Goal: Transaction & Acquisition: Purchase product/service

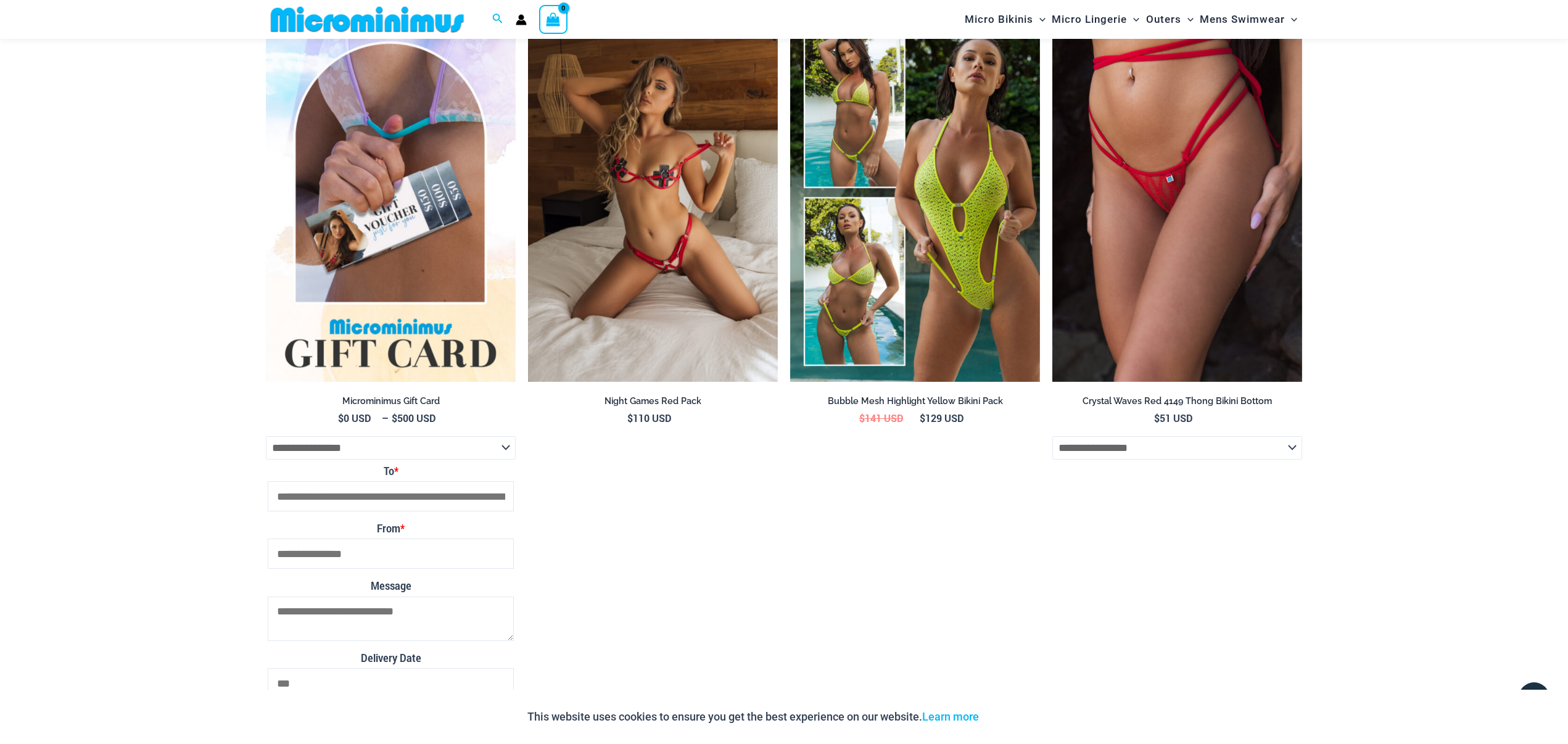
scroll to position [2795, 0]
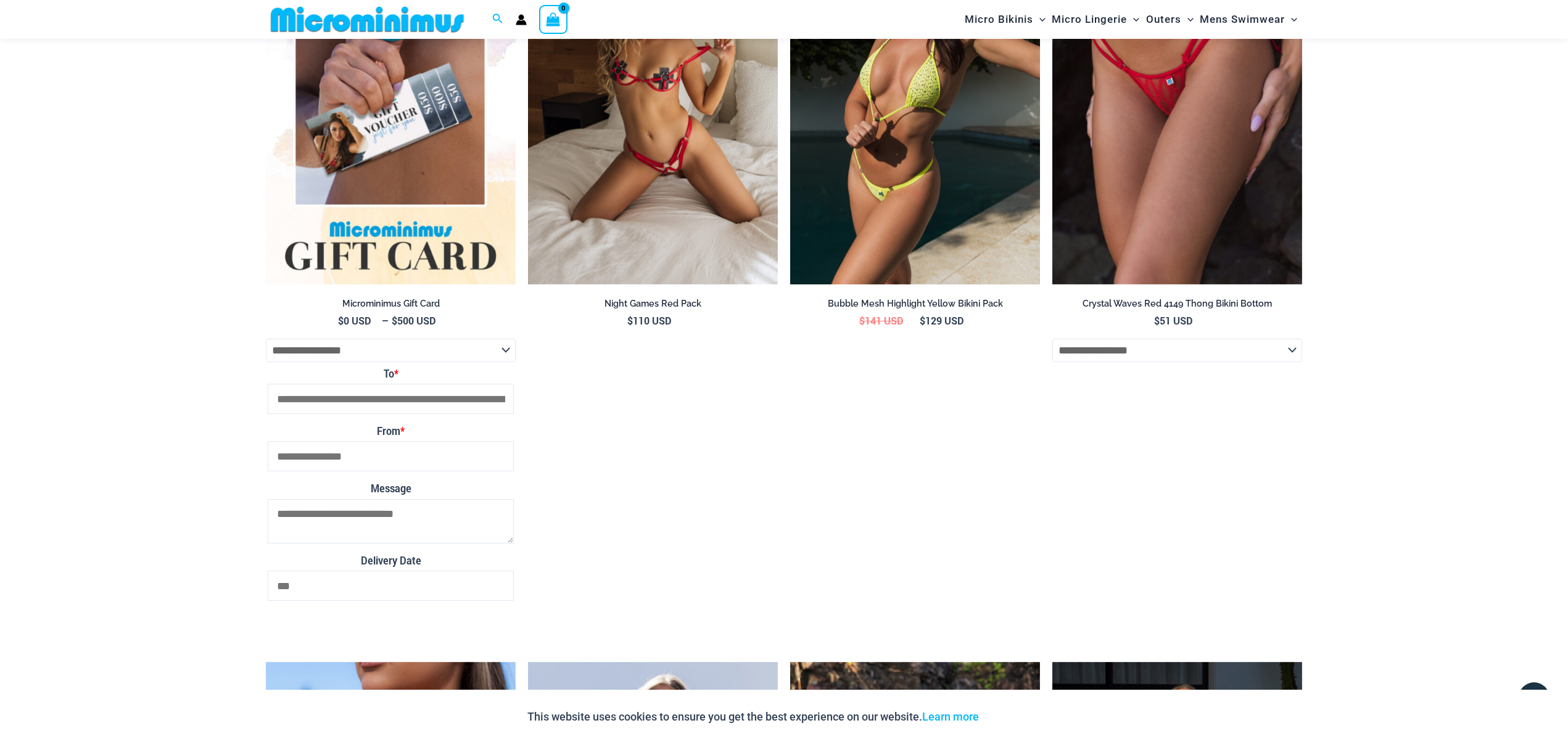
click at [912, 176] on img at bounding box center [915, 98] width 250 height 375
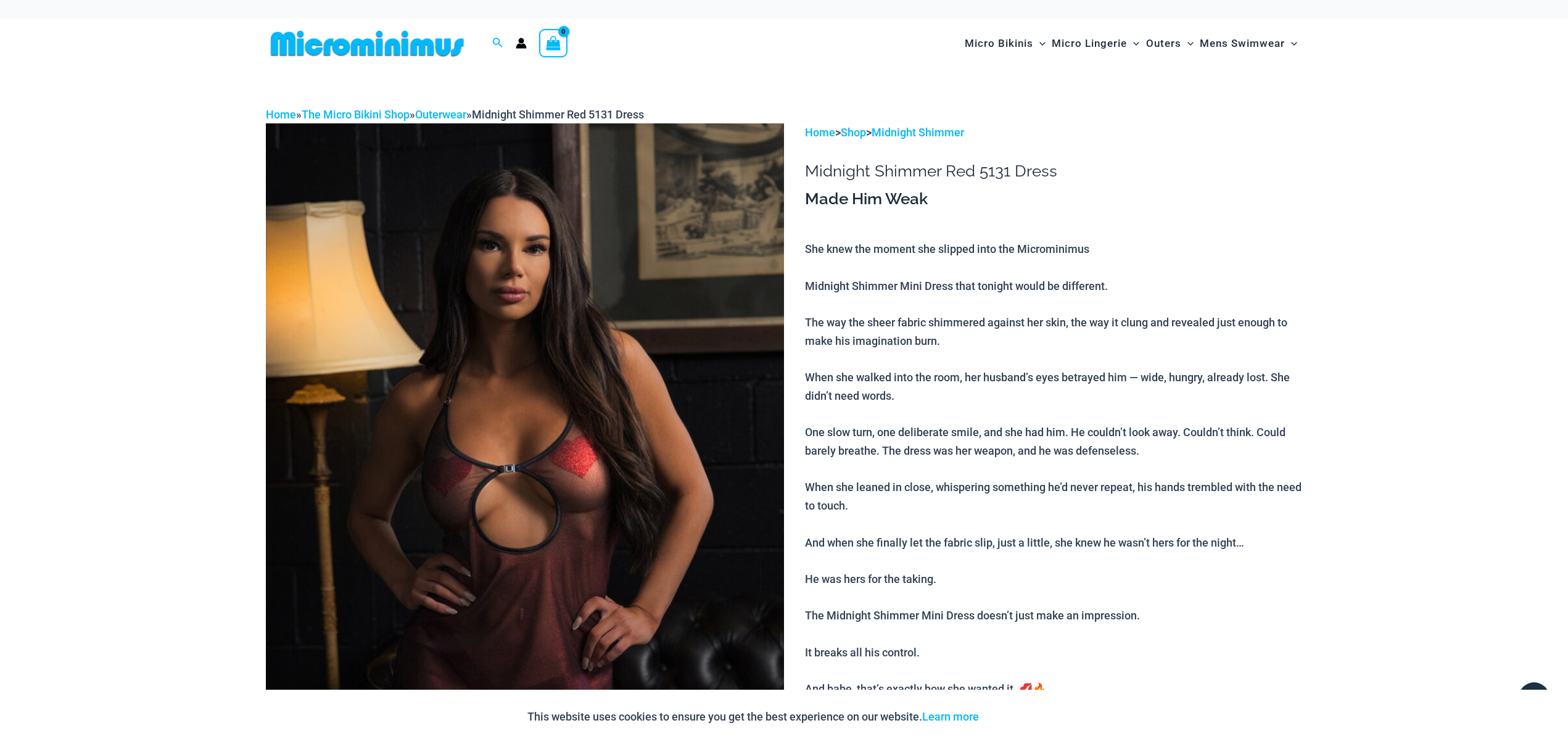
scroll to position [2, 0]
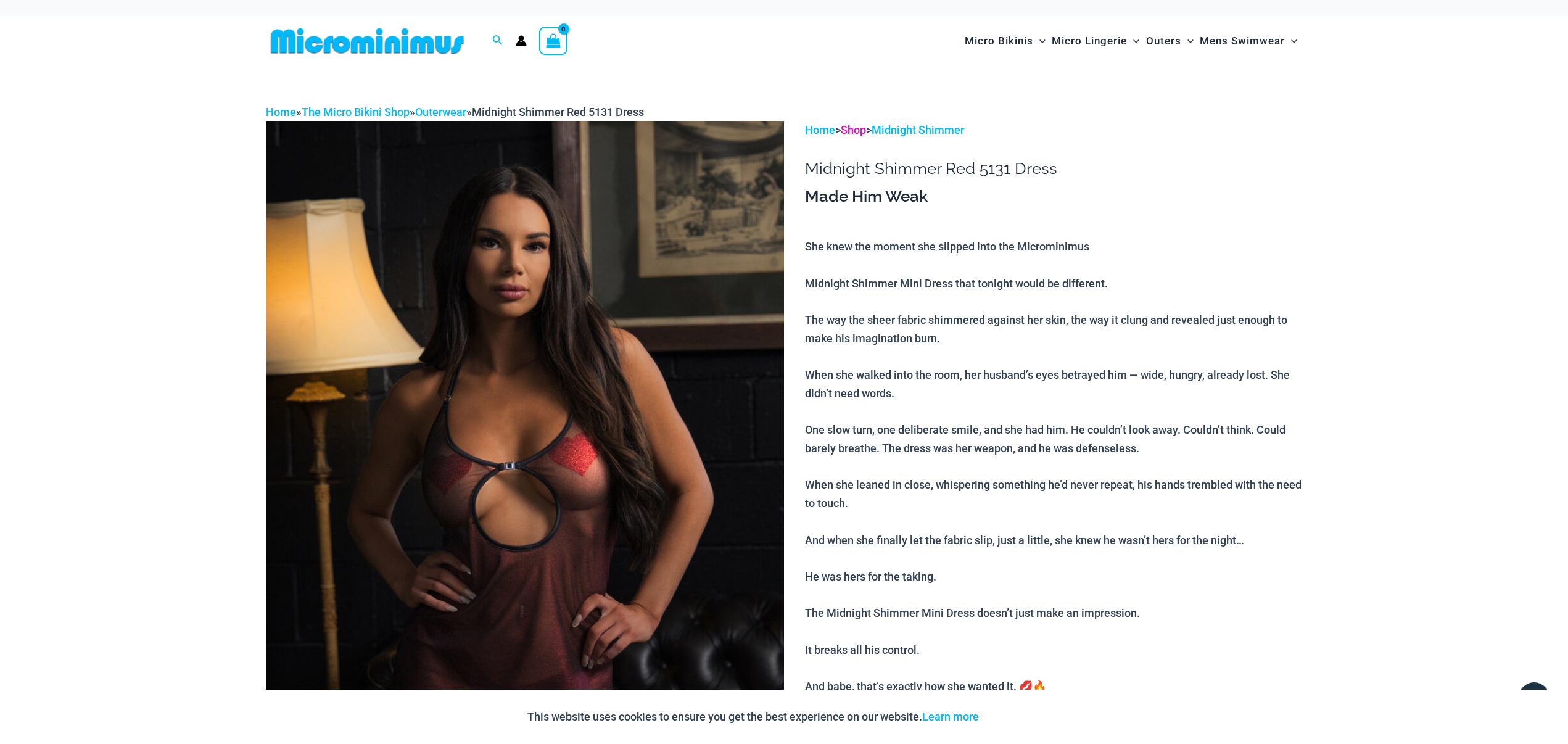
click at [860, 134] on link "Shop" at bounding box center [854, 130] width 25 height 13
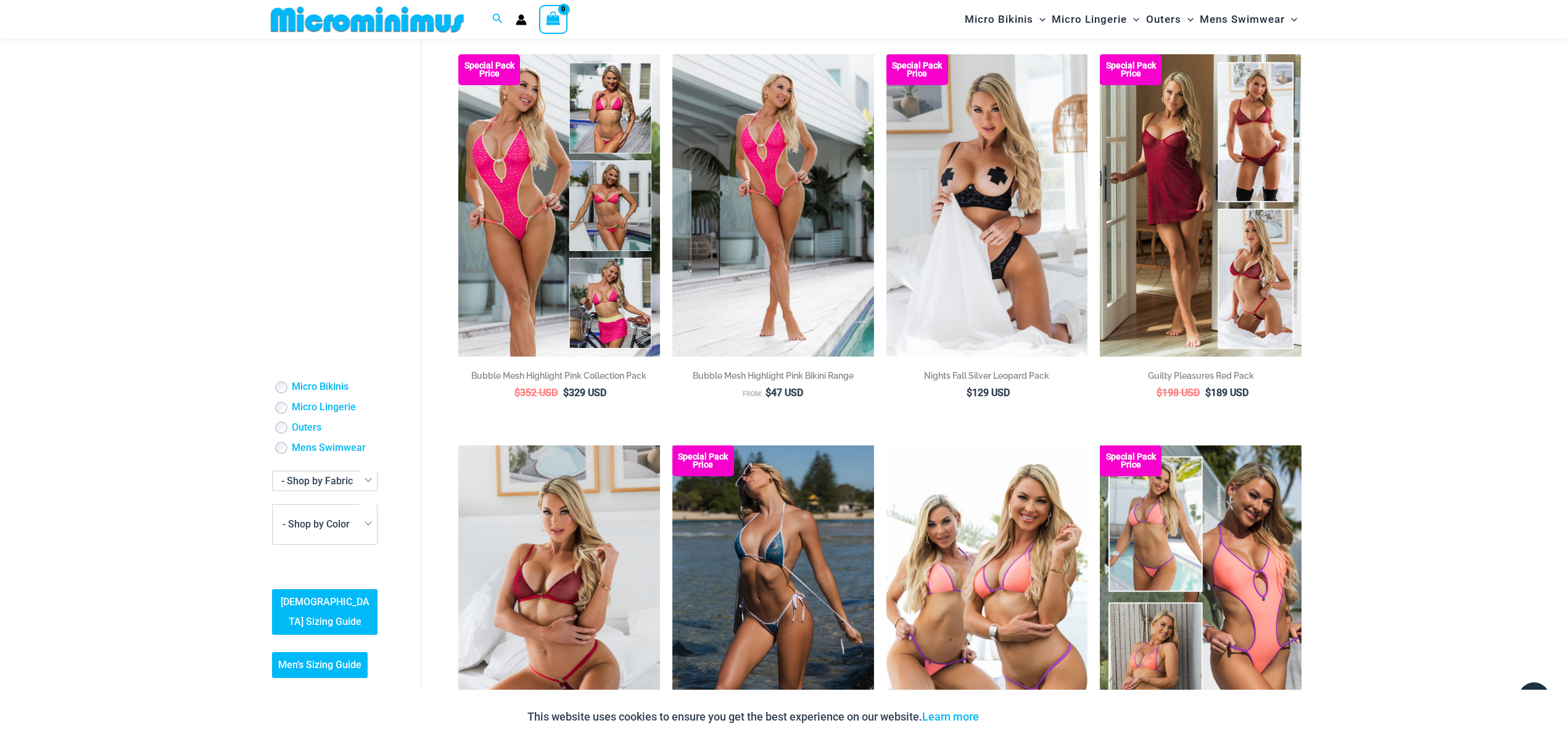
scroll to position [1308, 0]
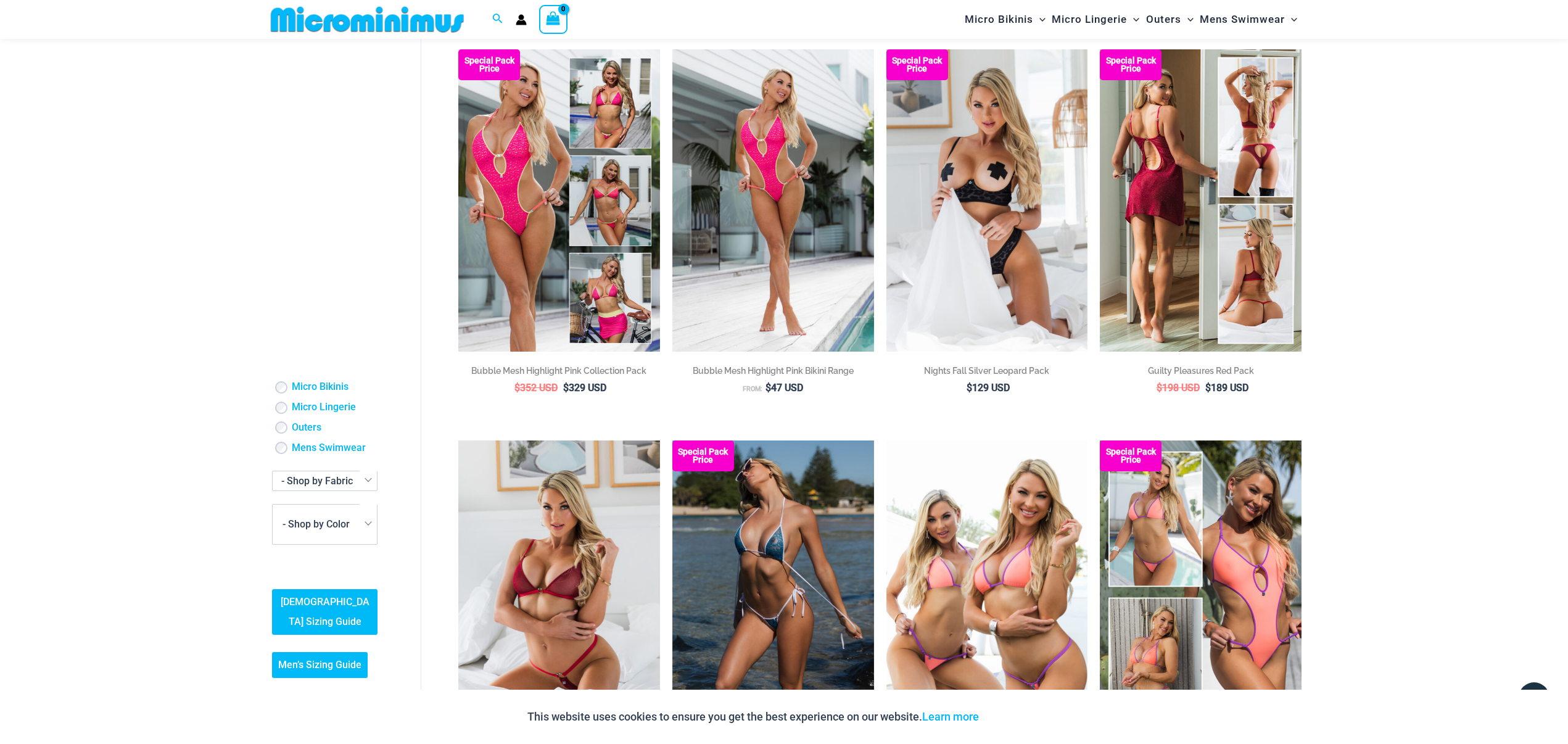
click at [1260, 158] on img at bounding box center [1201, 200] width 202 height 302
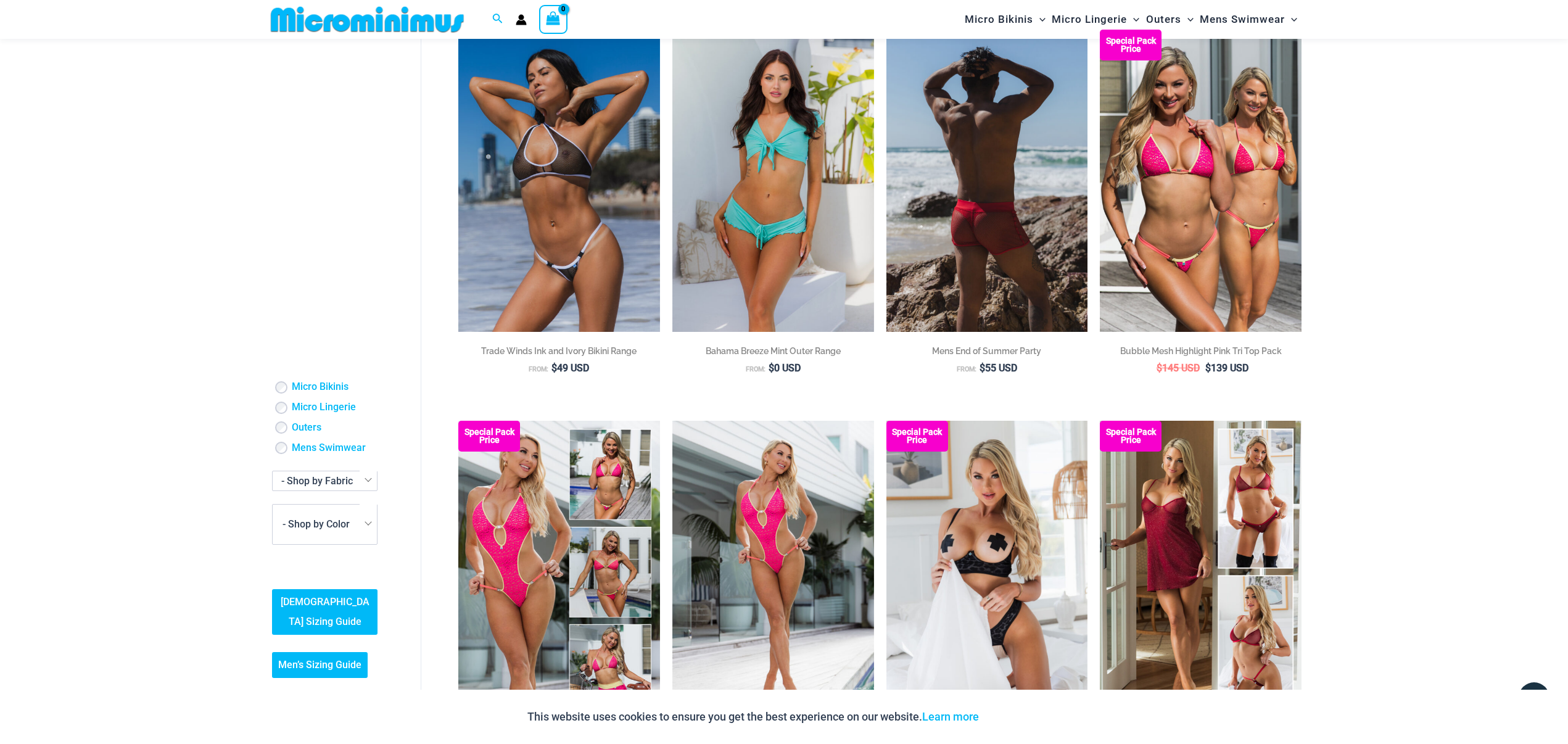
scroll to position [932, 0]
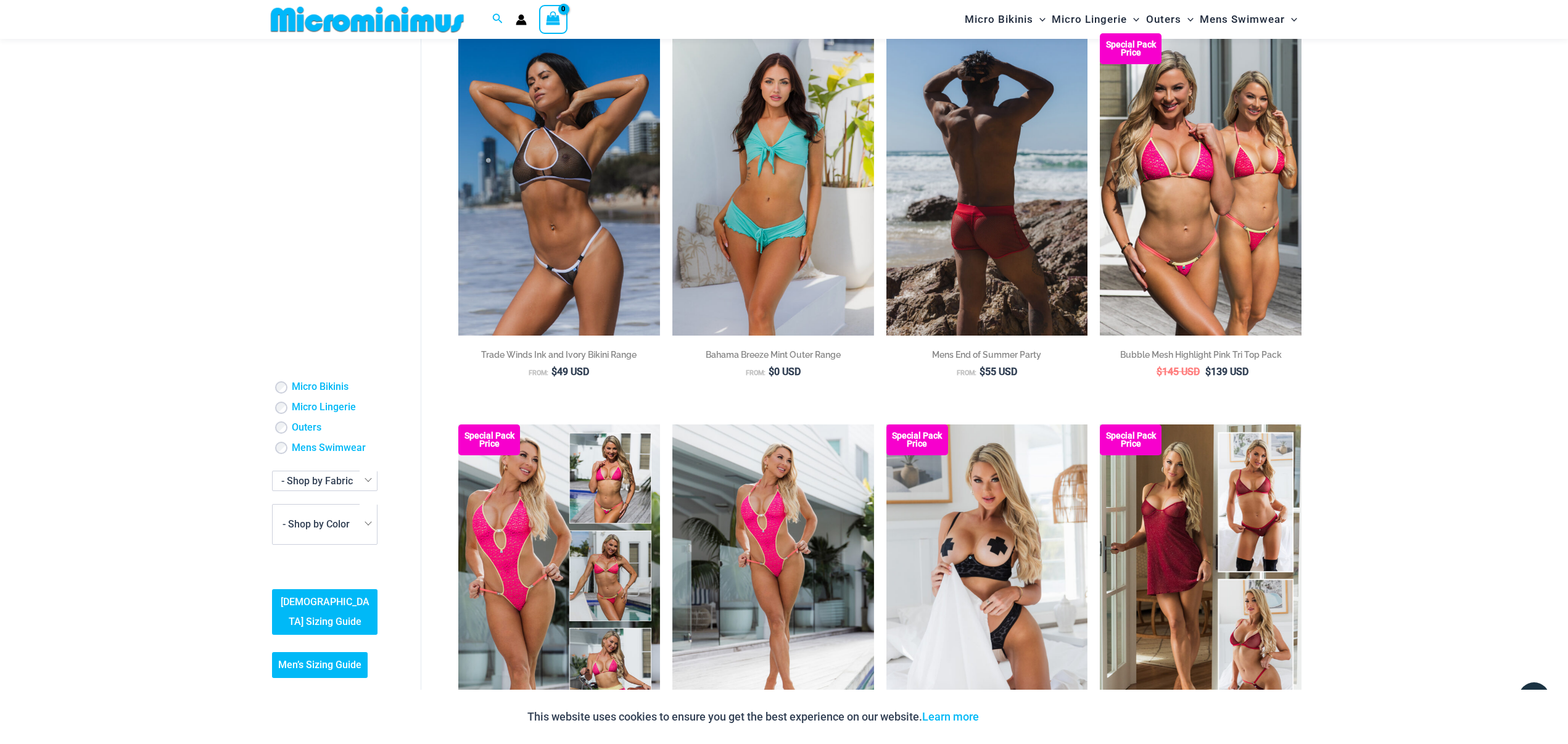
click at [982, 184] on img at bounding box center [987, 184] width 202 height 302
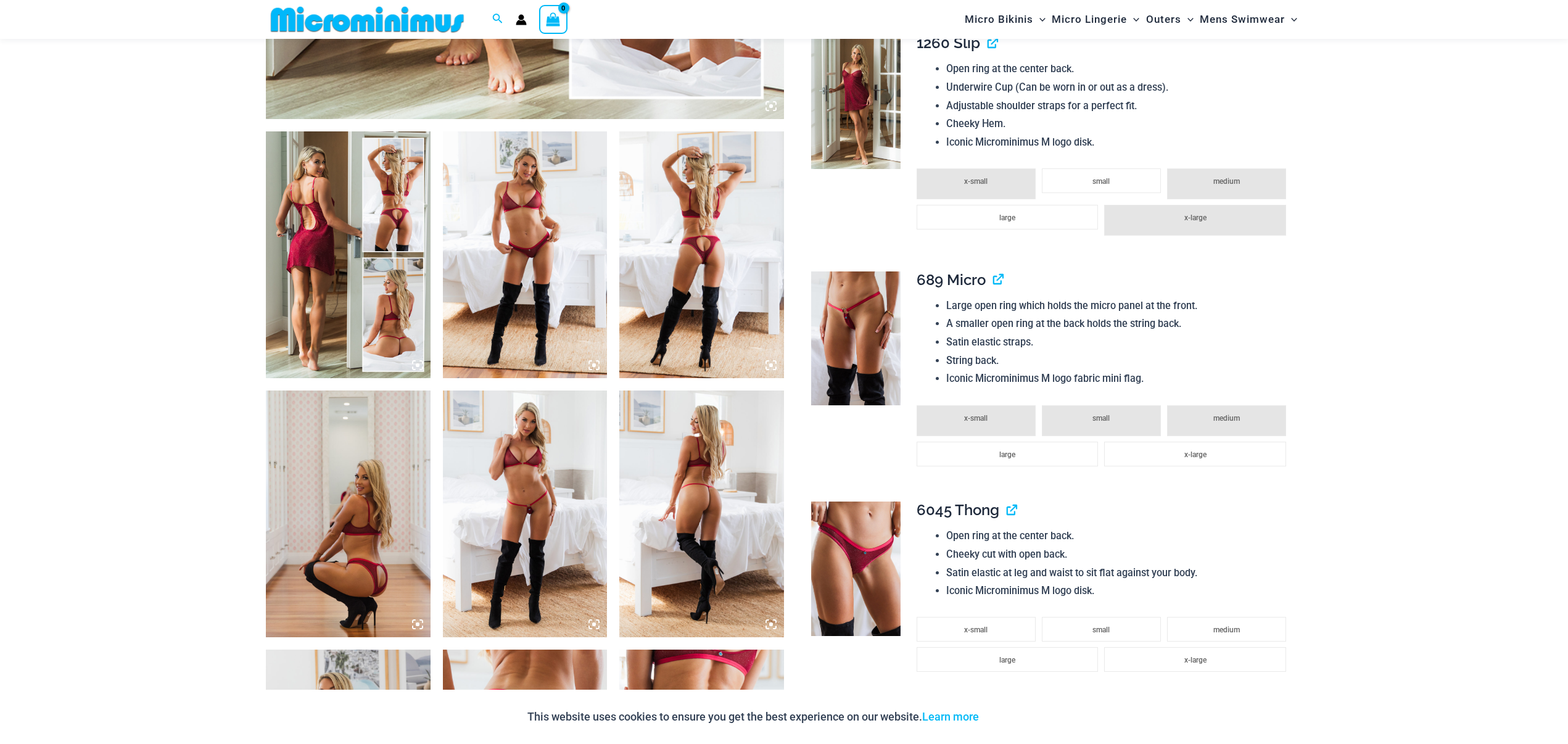
scroll to position [803, 0]
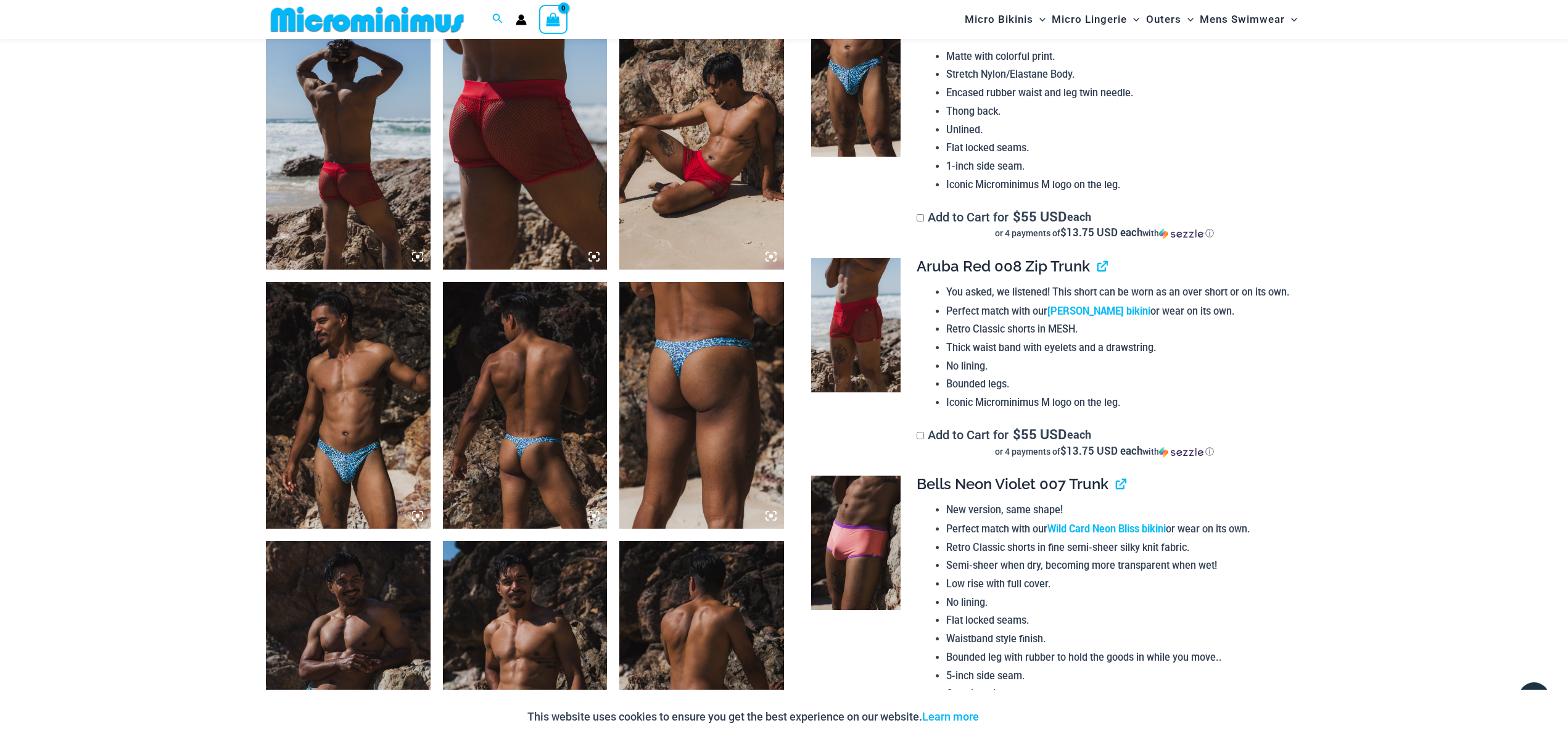
scroll to position [841, 0]
